Goal: Navigation & Orientation: Find specific page/section

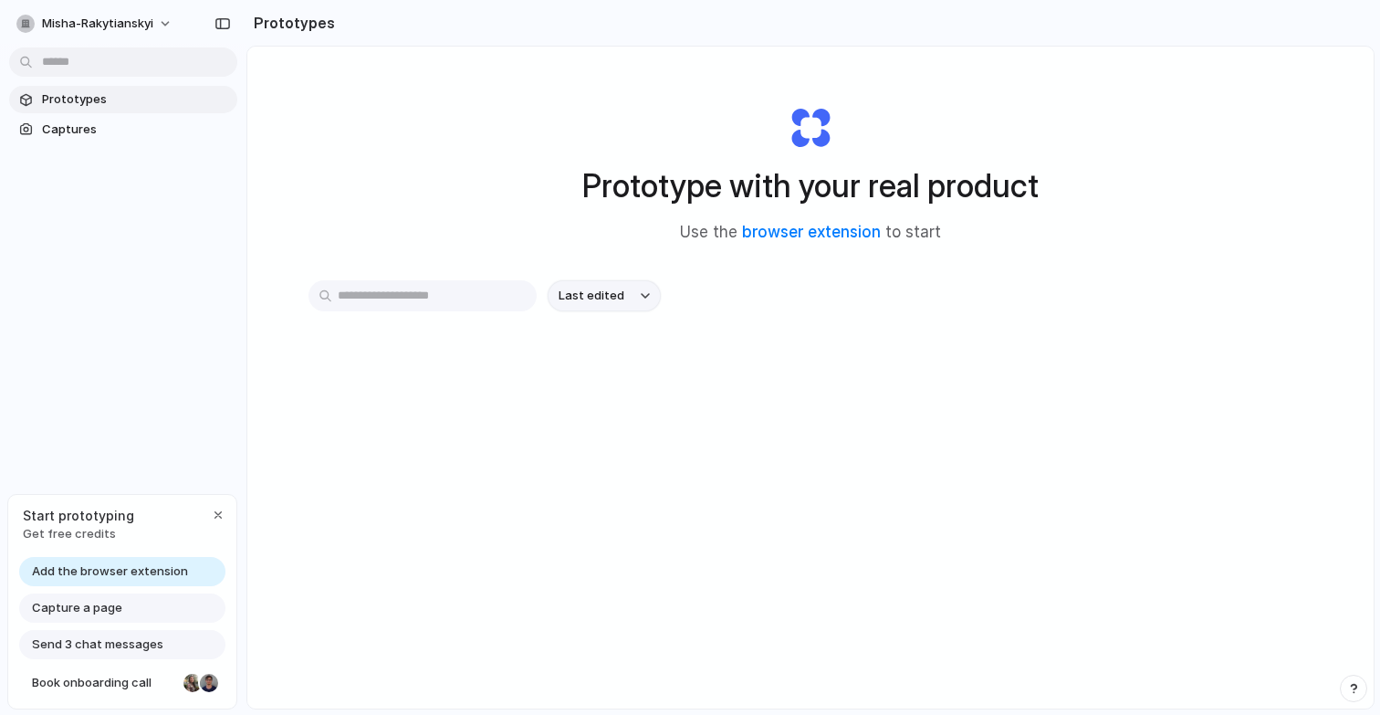
click at [631, 308] on button "Last edited" at bounding box center [604, 295] width 113 height 31
click at [635, 294] on div "Last edited Last created Alphabetical" at bounding box center [690, 357] width 1380 height 715
drag, startPoint x: 860, startPoint y: 298, endPoint x: 869, endPoint y: 300, distance: 9.3
click at [861, 298] on div "Last edited" at bounding box center [810, 295] width 1004 height 31
click at [83, 138] on link "Captures" at bounding box center [123, 129] width 228 height 27
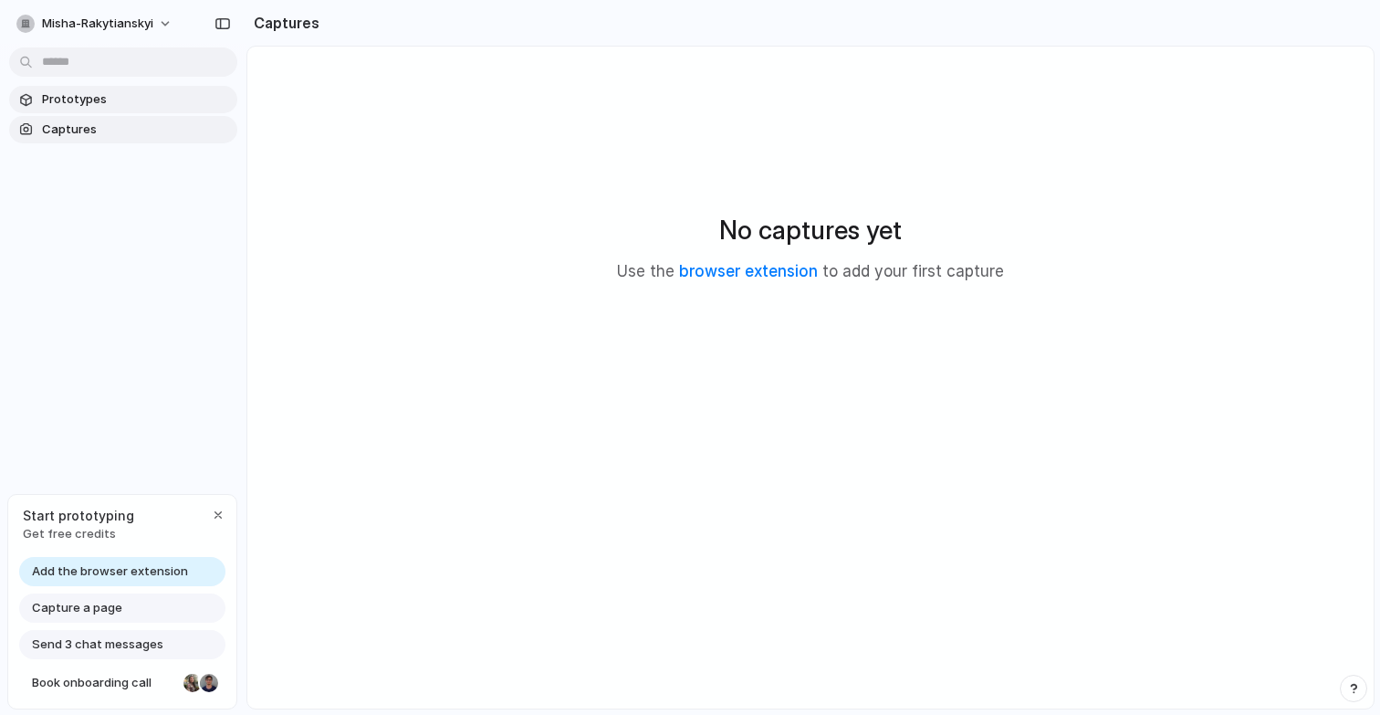
click at [88, 104] on span "Prototypes" at bounding box center [136, 99] width 188 height 18
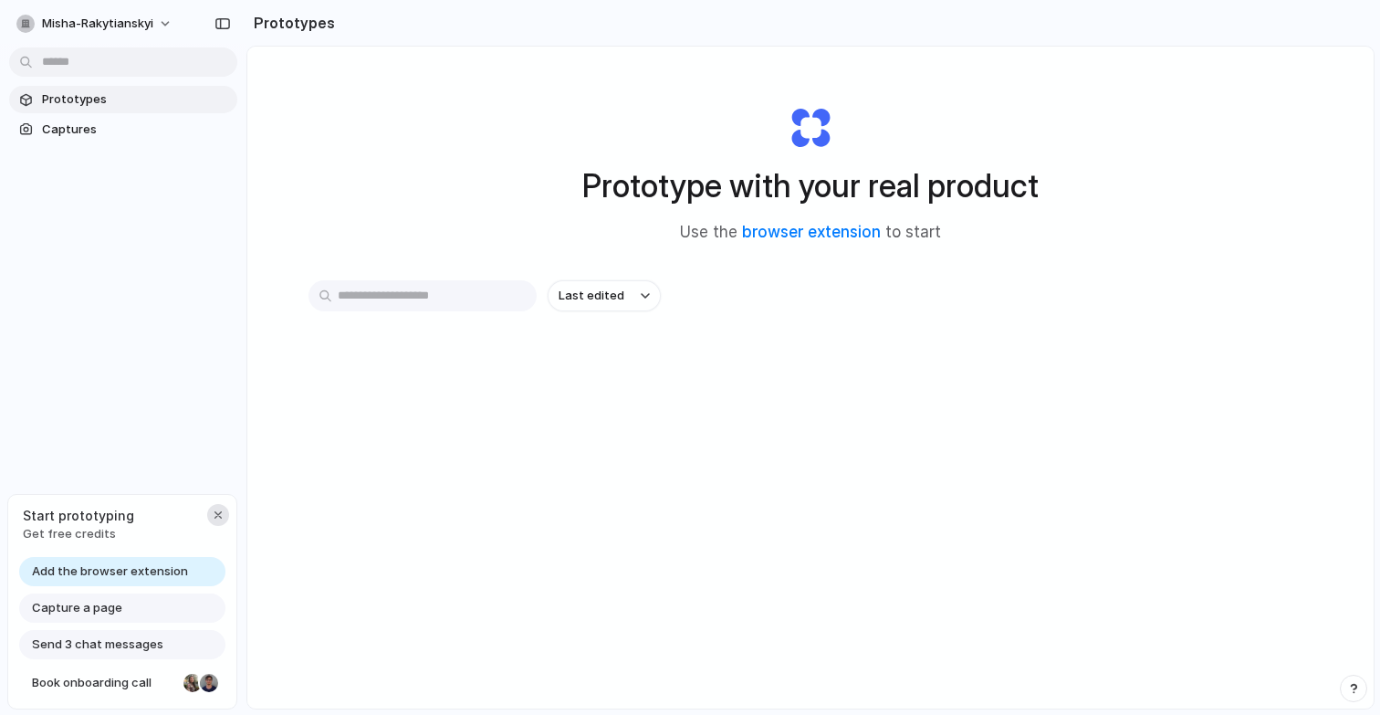
click at [219, 517] on div "button" at bounding box center [218, 514] width 15 height 15
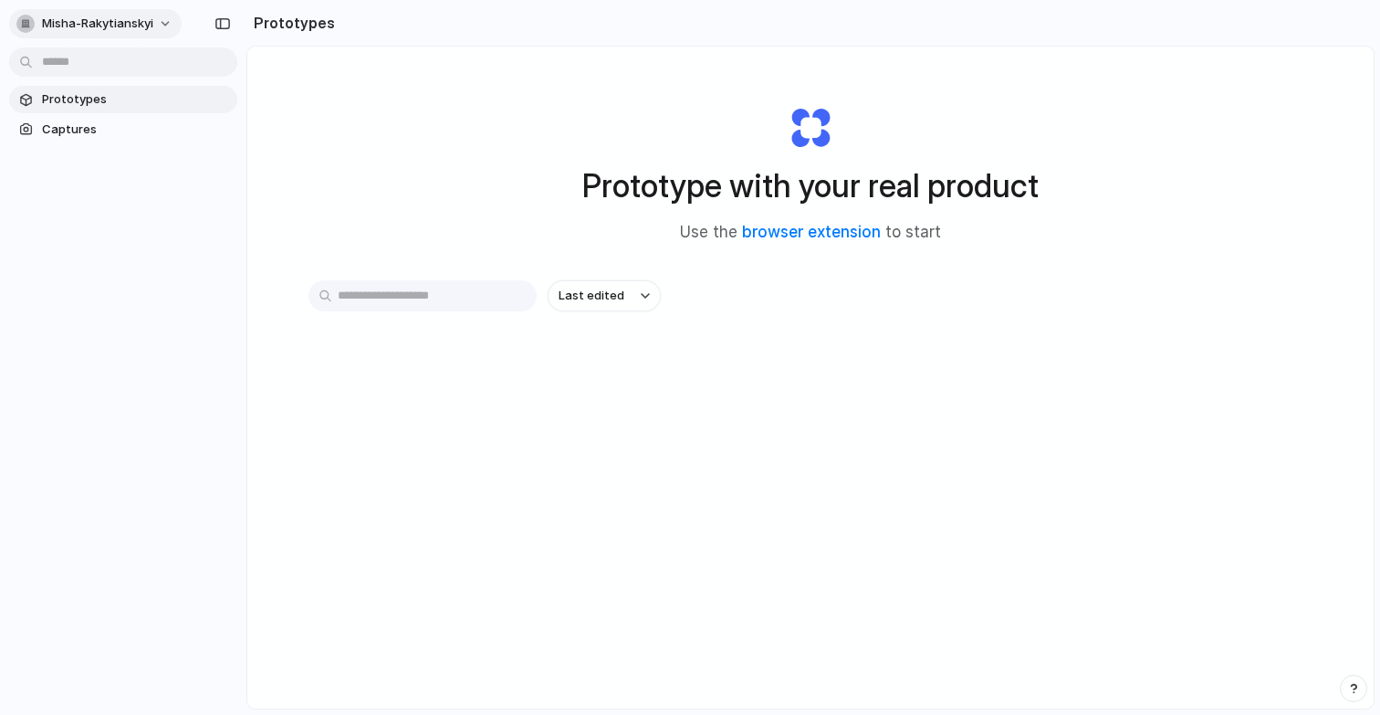
click at [119, 24] on span "misha-rakytianskyi" at bounding box center [97, 24] width 111 height 18
click at [131, 23] on div "Settings Invite members Change theme Sign out" at bounding box center [690, 357] width 1380 height 715
click at [235, 24] on button "button" at bounding box center [222, 23] width 29 height 29
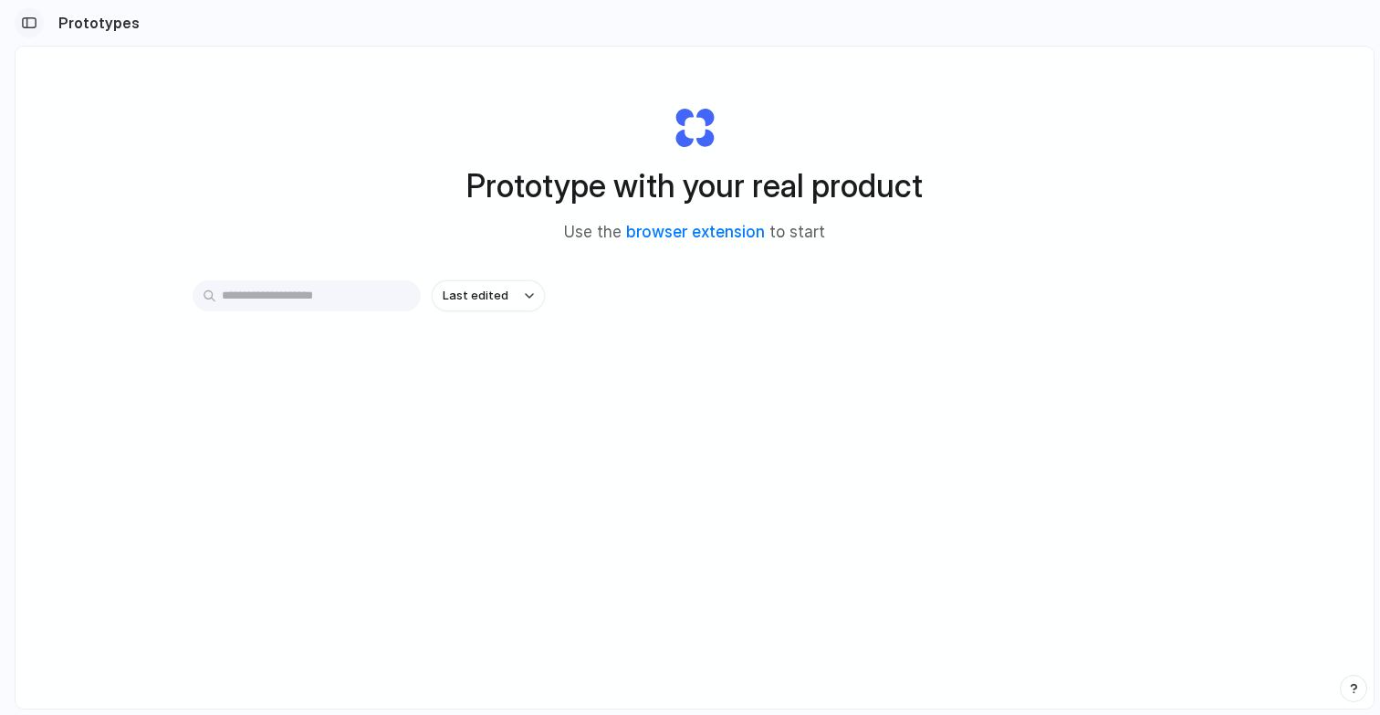
click at [32, 22] on div "button" at bounding box center [29, 22] width 16 height 13
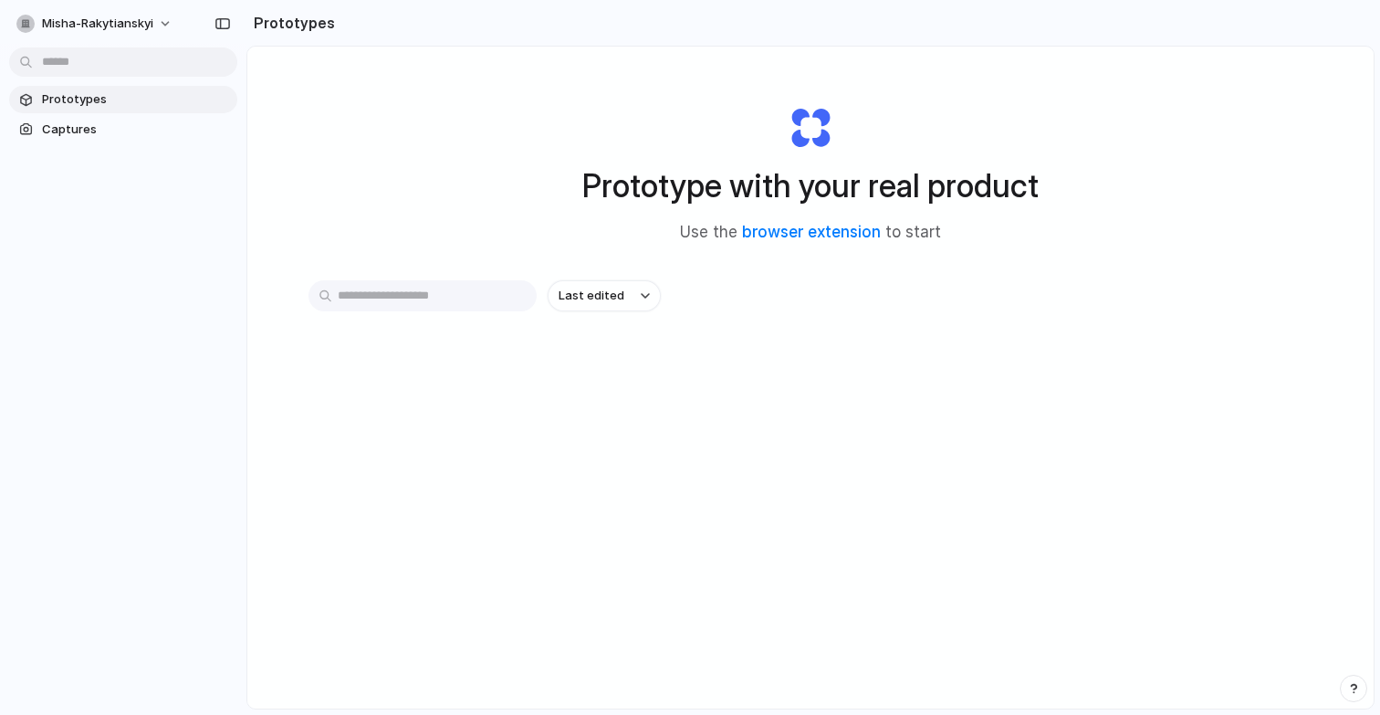
drag, startPoint x: 1142, startPoint y: 87, endPoint x: 1079, endPoint y: 128, distance: 75.2
click at [1130, 96] on div "Prototype with your real product Use the browser extension to start" at bounding box center [810, 166] width 730 height 197
click at [870, 227] on link "browser extension" at bounding box center [811, 232] width 139 height 18
